Goal: Navigation & Orientation: Find specific page/section

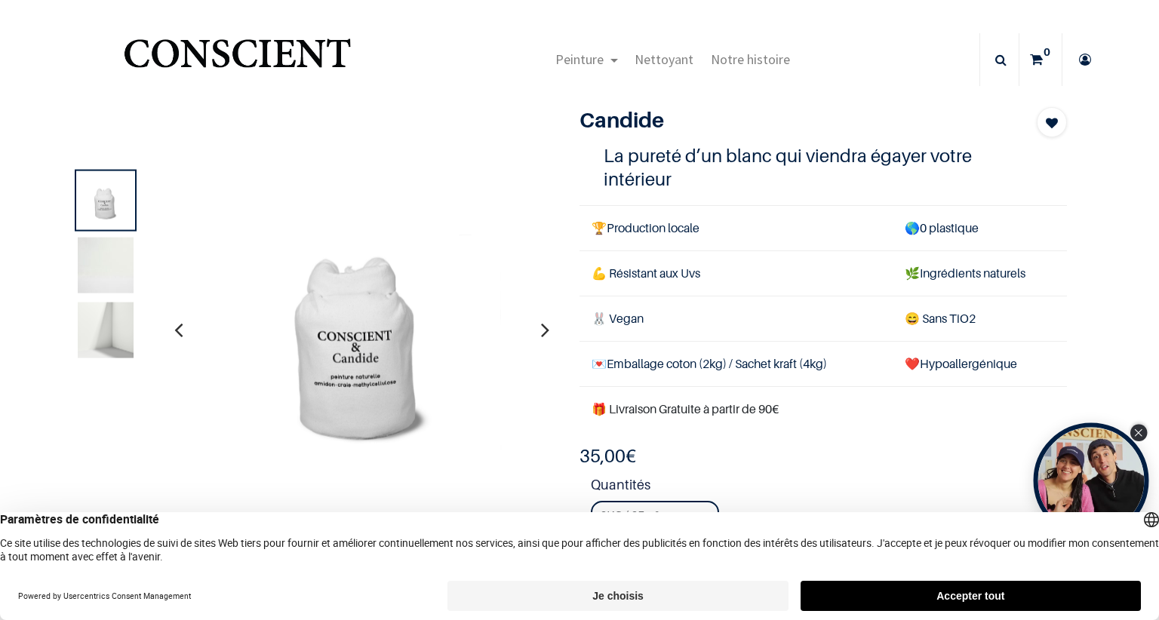
click at [1145, 430] on div "Close Tolstoy widget" at bounding box center [1138, 433] width 17 height 17
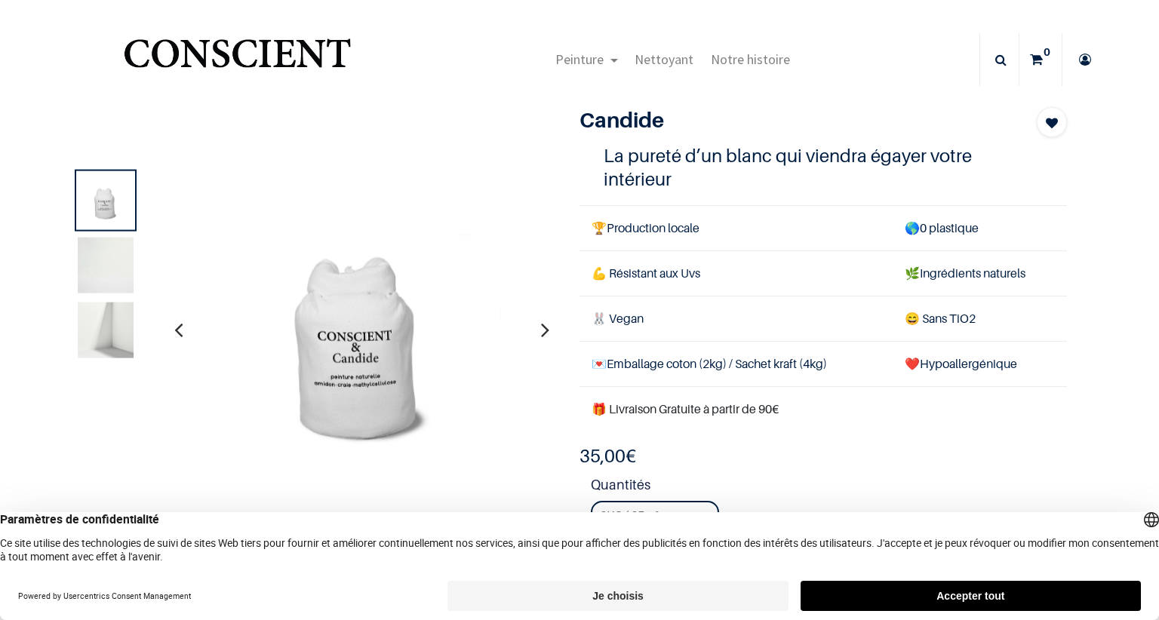
click at [653, 589] on button "Je choisis" at bounding box center [617, 596] width 340 height 30
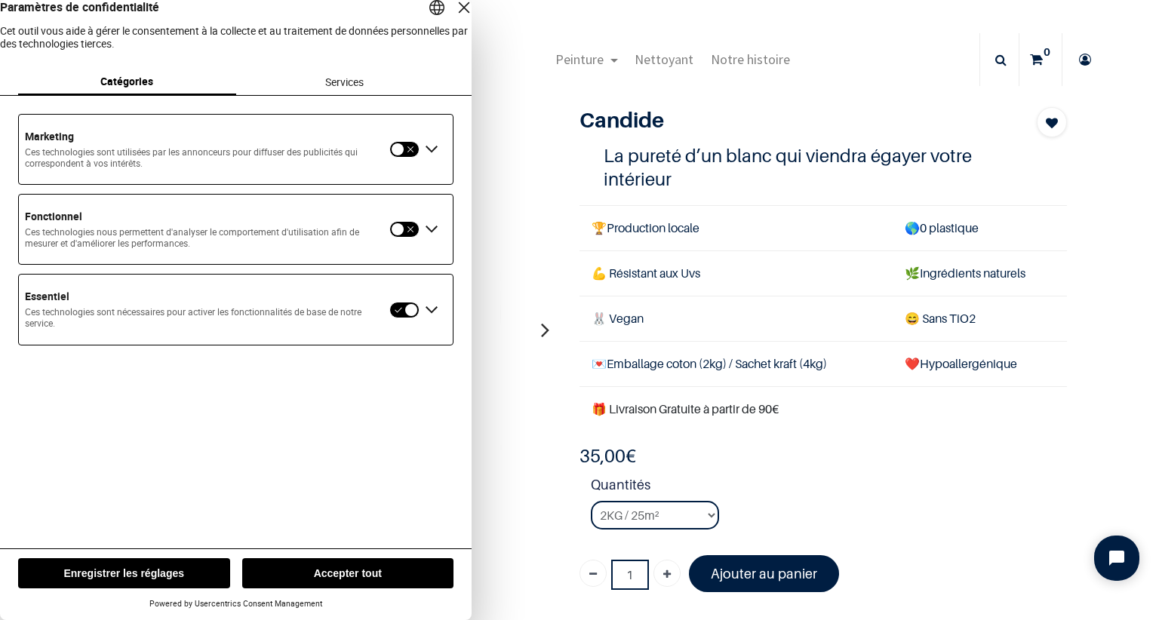
click at [171, 570] on button "Enregistrer les réglages" at bounding box center [124, 573] width 212 height 30
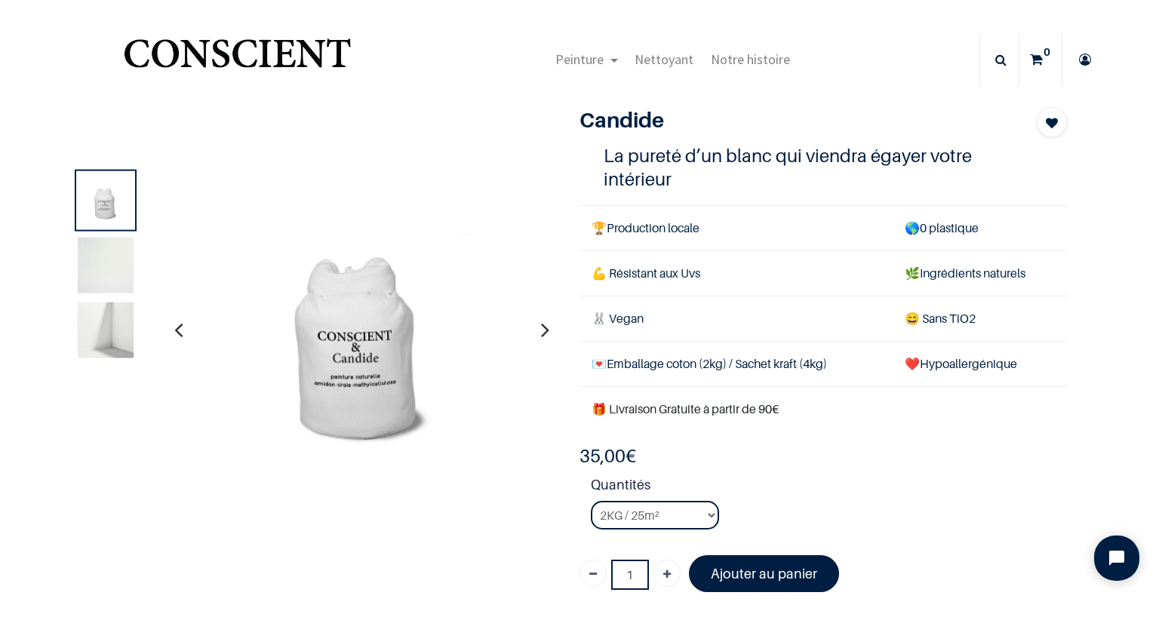
click at [545, 327] on icon "button" at bounding box center [545, 329] width 8 height 41
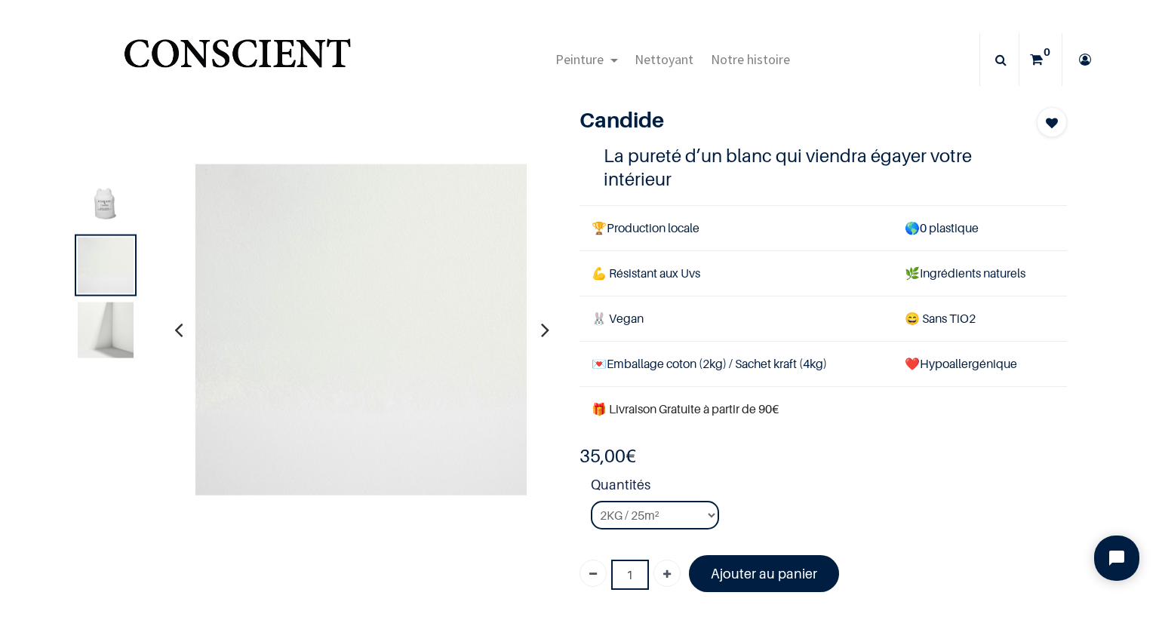
click at [545, 327] on icon "button" at bounding box center [545, 329] width 8 height 41
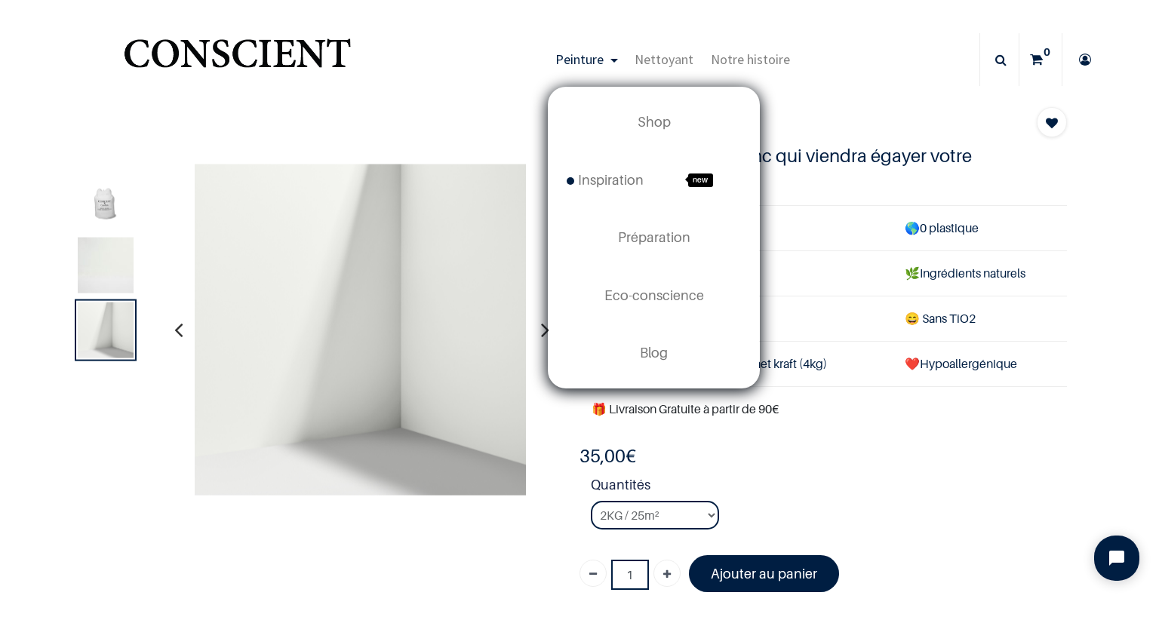
click at [586, 49] on link "Peinture" at bounding box center [586, 59] width 79 height 53
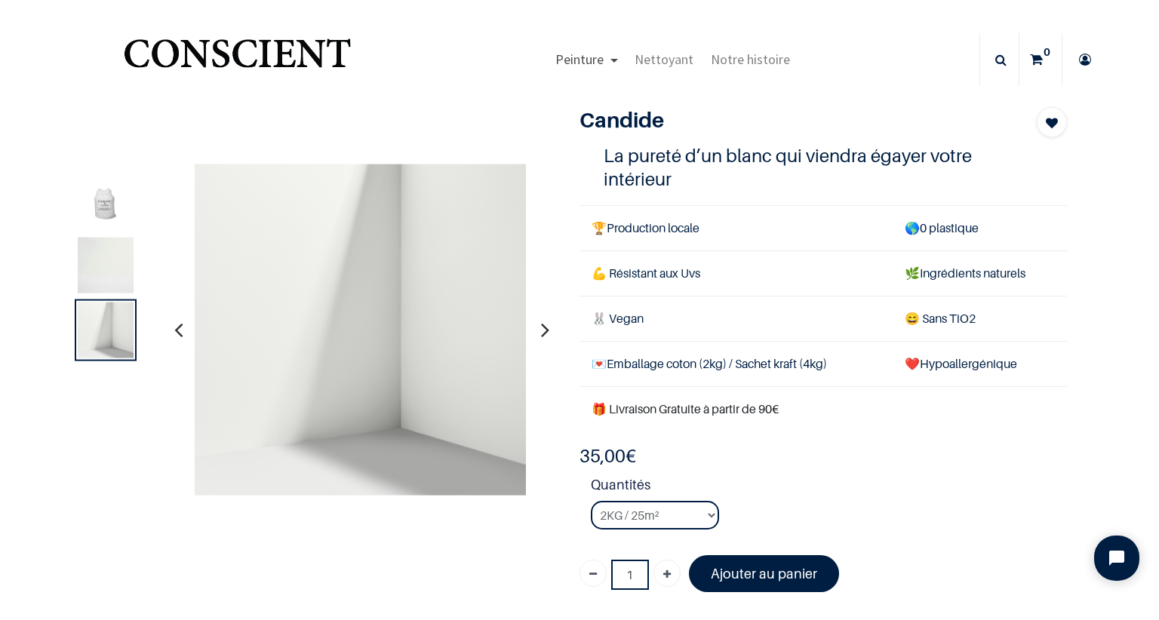
click at [586, 49] on link "Peinture" at bounding box center [586, 59] width 79 height 53
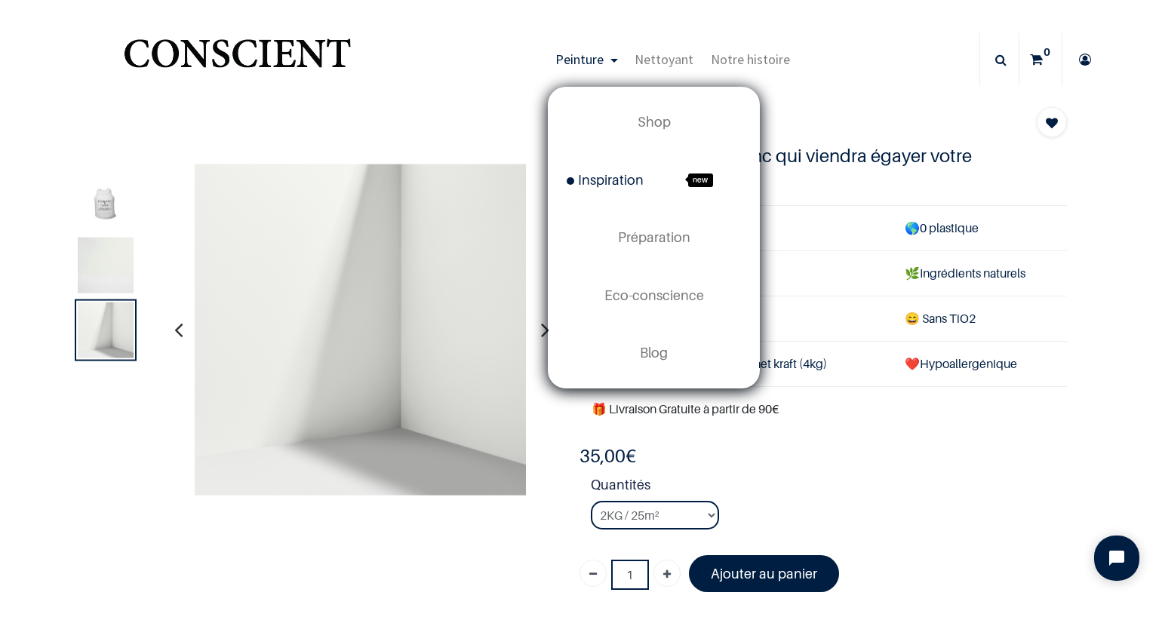
click at [626, 180] on span "Inspiration" at bounding box center [605, 180] width 77 height 16
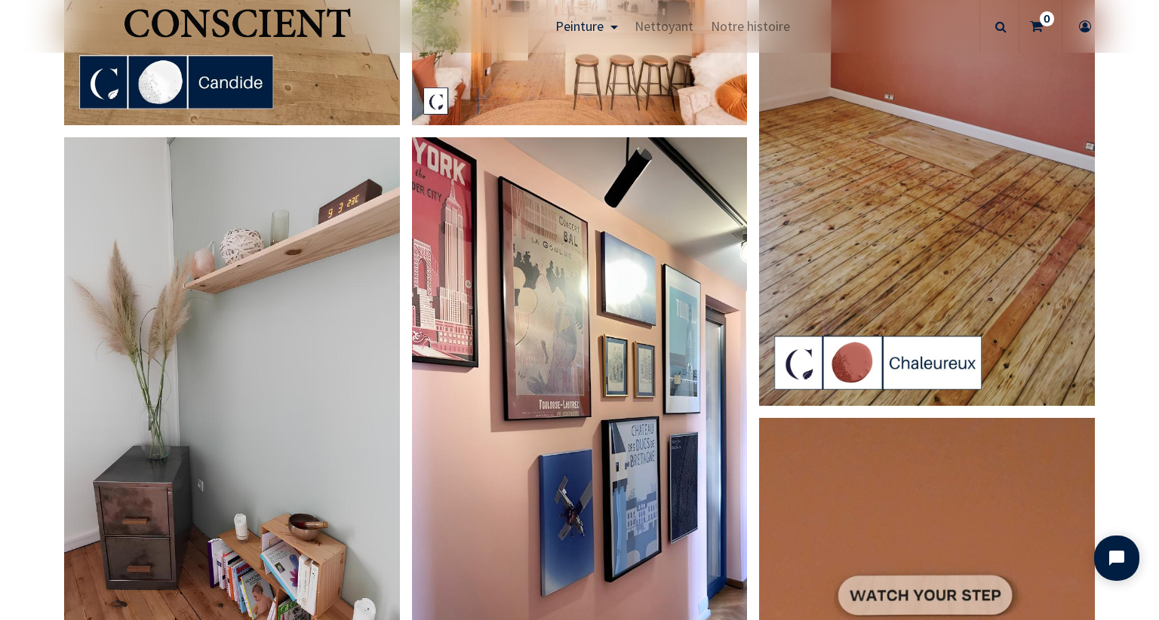
scroll to position [2292, 0]
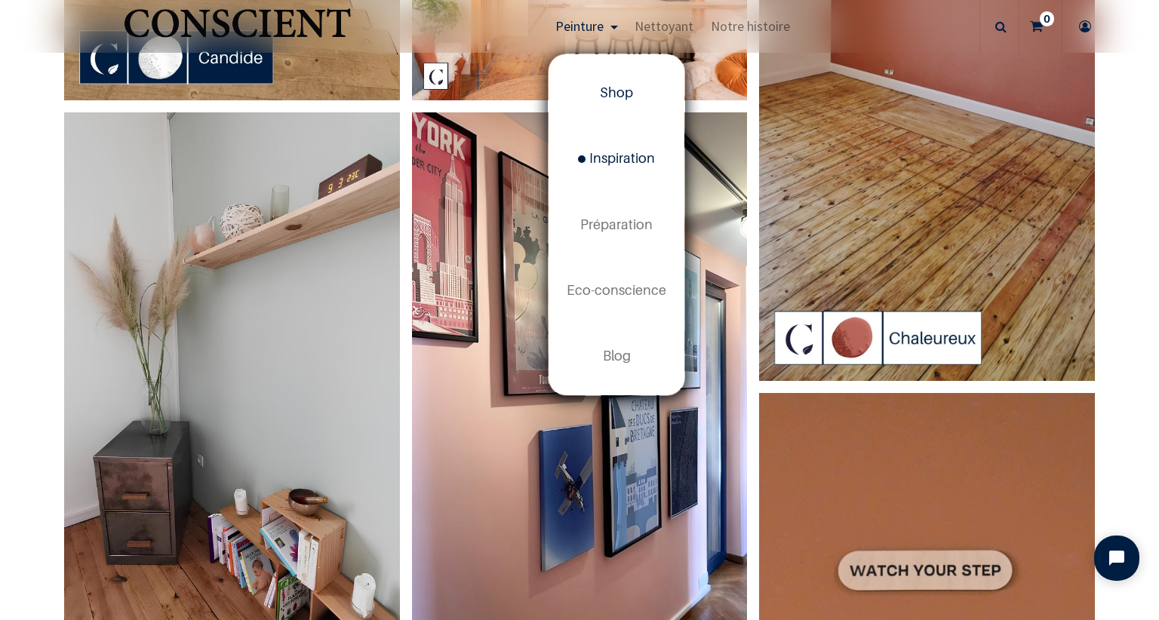
click at [619, 90] on span "Shop" at bounding box center [616, 93] width 33 height 16
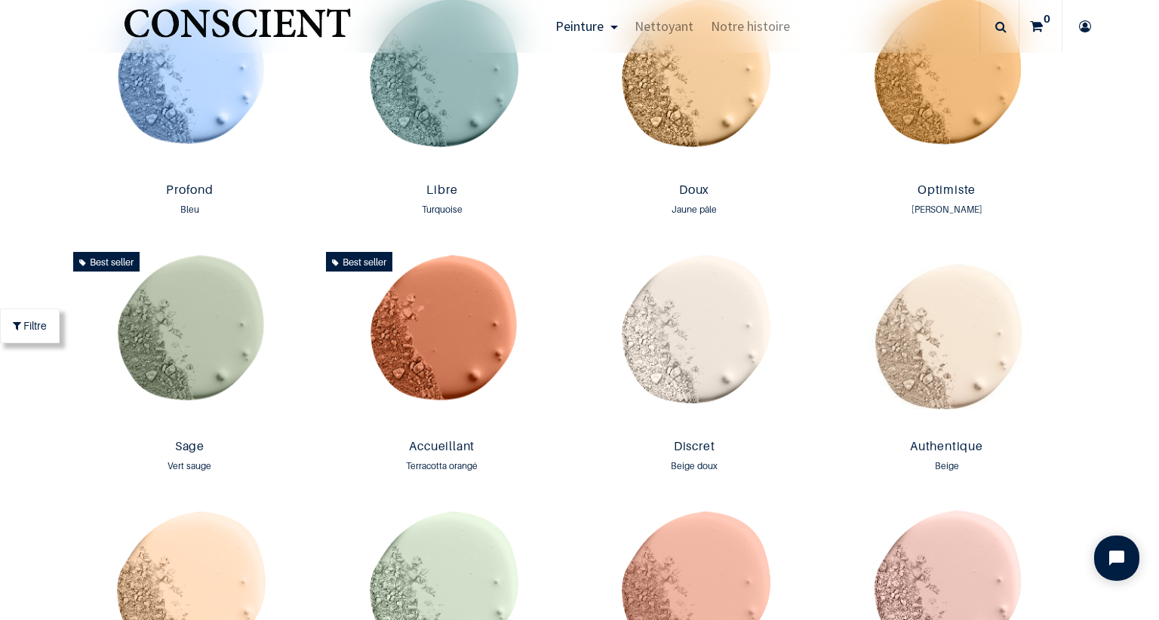
scroll to position [813, 0]
